Goal: Task Accomplishment & Management: Use online tool/utility

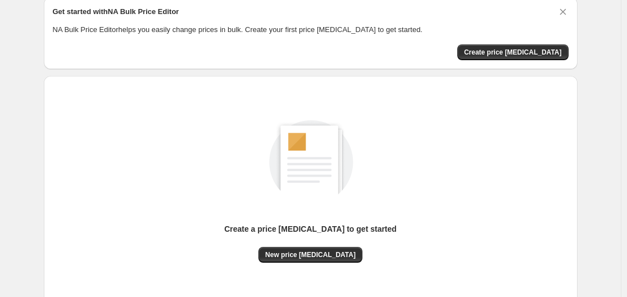
scroll to position [56, 0]
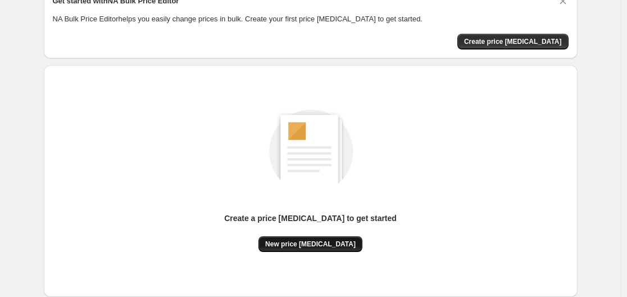
click at [294, 246] on span "New price [MEDICAL_DATA]" at bounding box center [310, 243] width 90 height 9
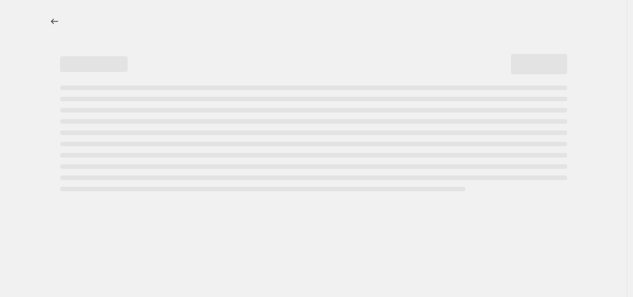
select select "percentage"
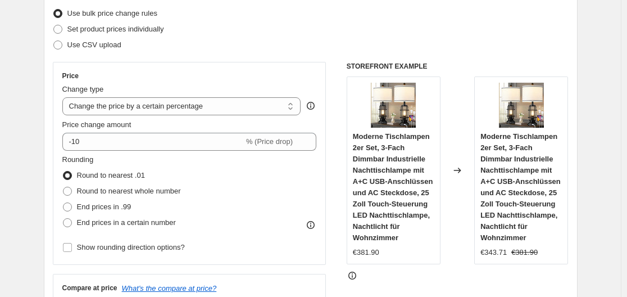
scroll to position [169, 0]
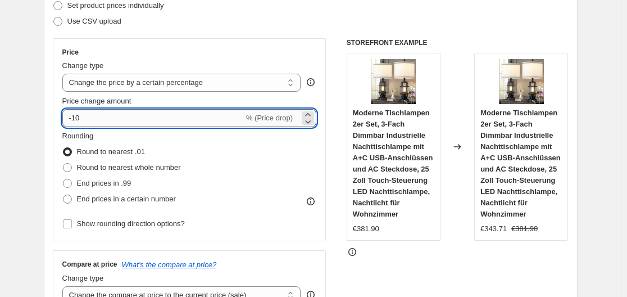
click at [142, 124] on input "-10" at bounding box center [153, 118] width 182 height 18
type input "-1"
type input "-35"
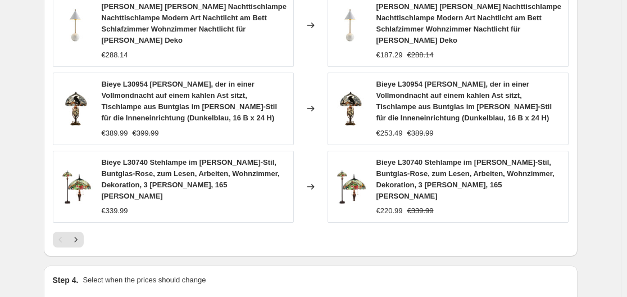
scroll to position [946, 0]
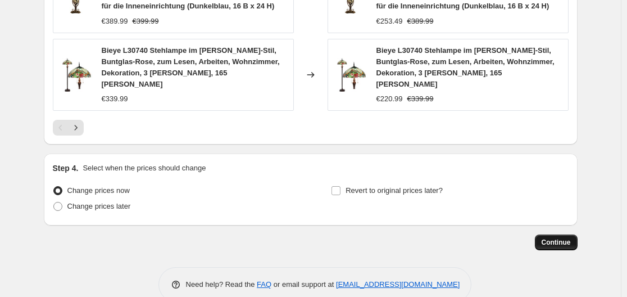
click at [565, 234] on button "Continue" at bounding box center [556, 242] width 43 height 16
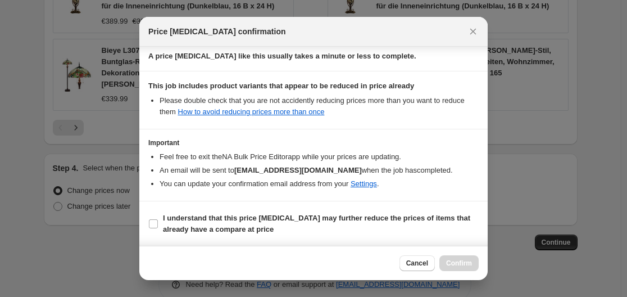
scroll to position [176, 0]
click at [146, 225] on section "I understand that this price change job may further reduce the prices of items …" at bounding box center [313, 223] width 348 height 45
click at [154, 225] on input "I understand that this price change job may further reduce the prices of items …" at bounding box center [153, 223] width 9 height 9
checkbox input "true"
click at [454, 263] on span "Confirm" at bounding box center [459, 263] width 26 height 9
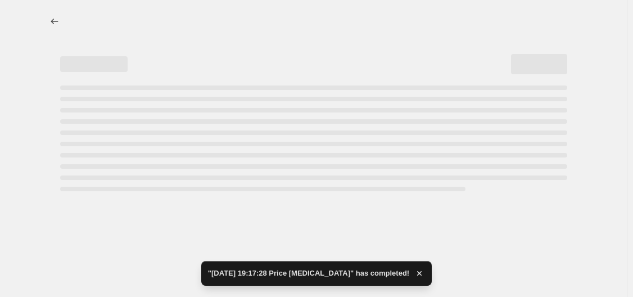
select select "percentage"
